Goal: Task Accomplishment & Management: Complete application form

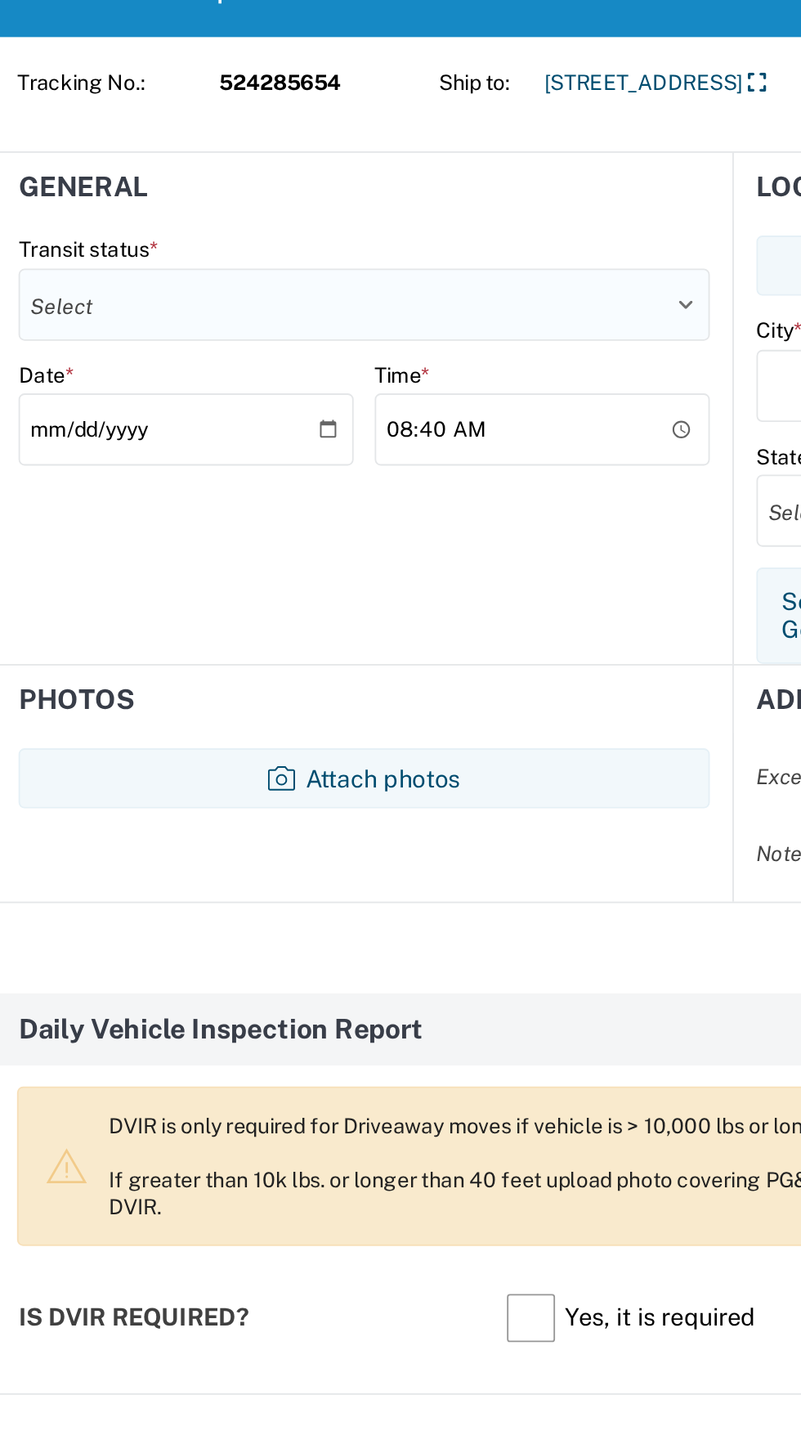
click at [132, 228] on select "Select Delivered Picked Up" at bounding box center [200, 246] width 376 height 39
